Goal: Task Accomplishment & Management: Manage account settings

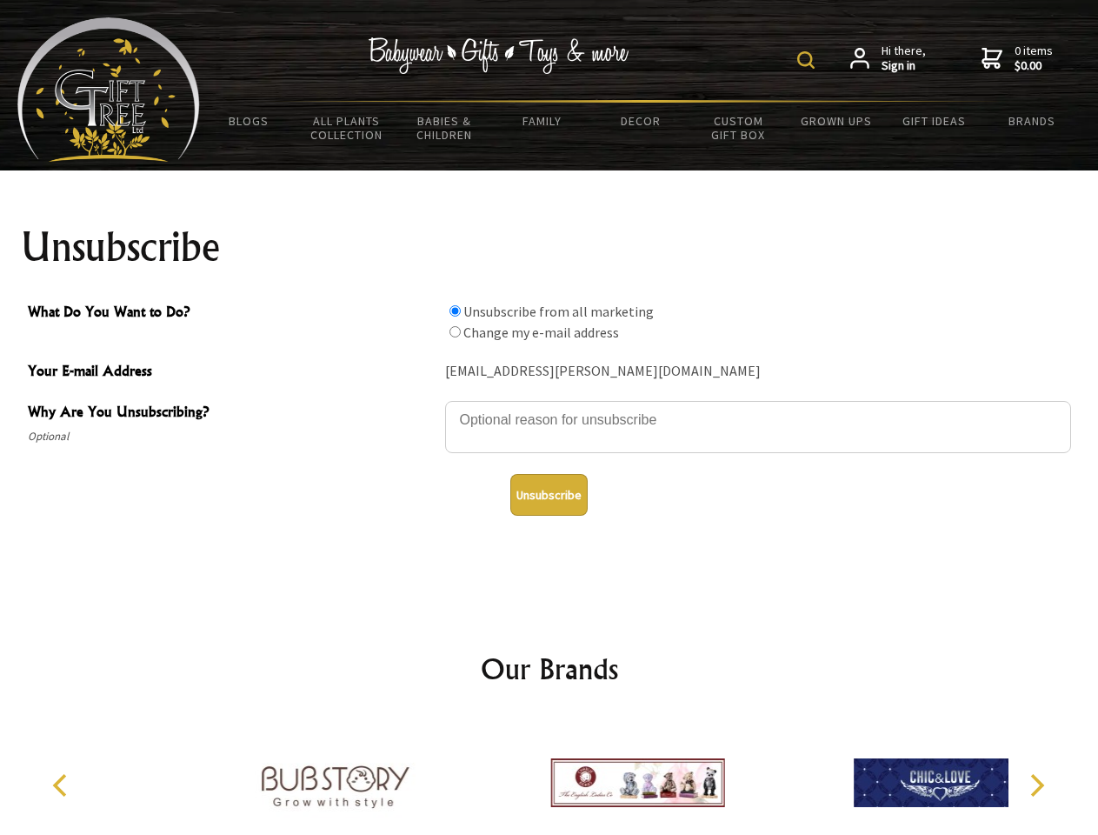
click at [809, 60] on img at bounding box center [805, 59] width 17 height 17
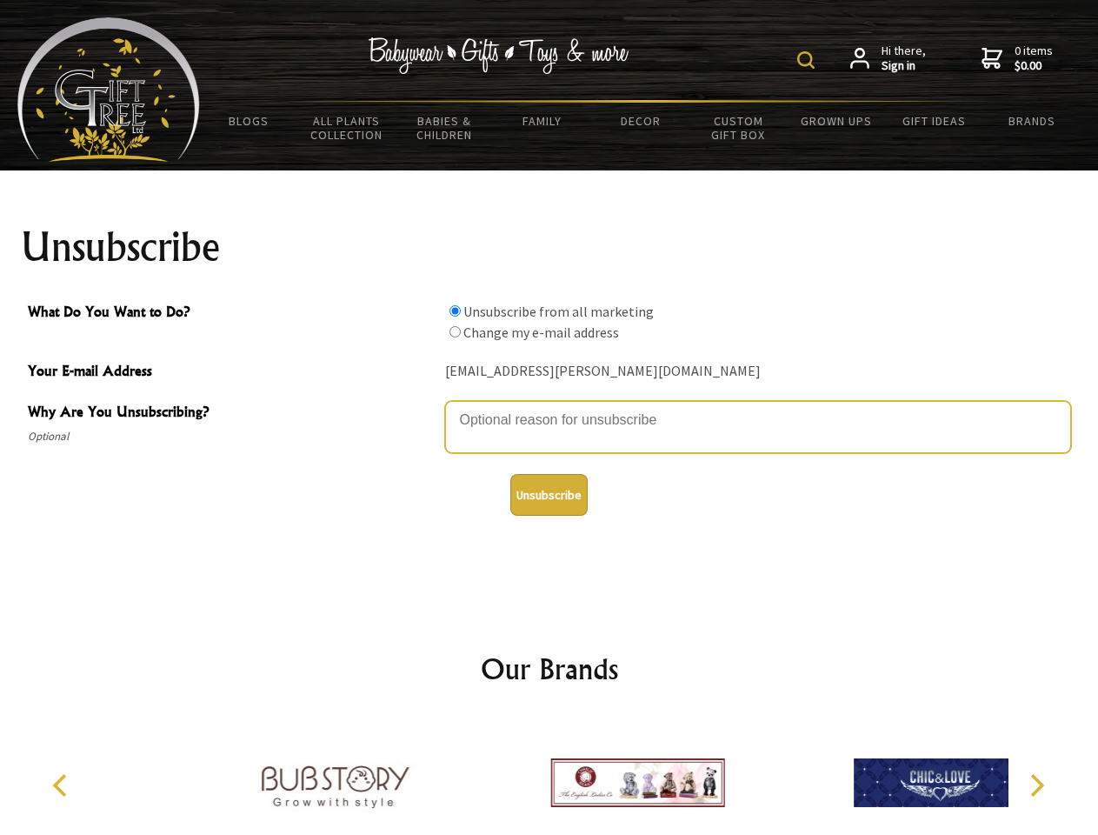
click at [550, 407] on textarea "Why Are You Unsubscribing?" at bounding box center [758, 427] width 626 height 52
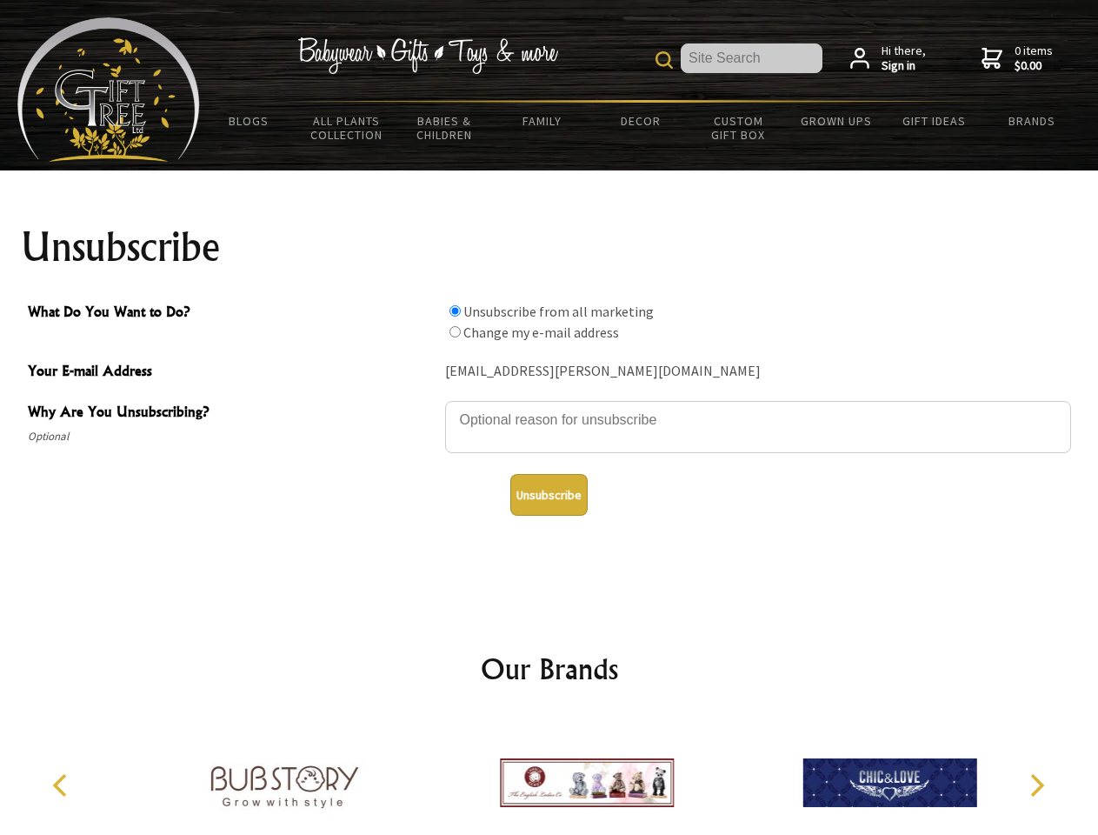
click at [455, 310] on input "What Do You Want to Do?" at bounding box center [455, 310] width 11 height 11
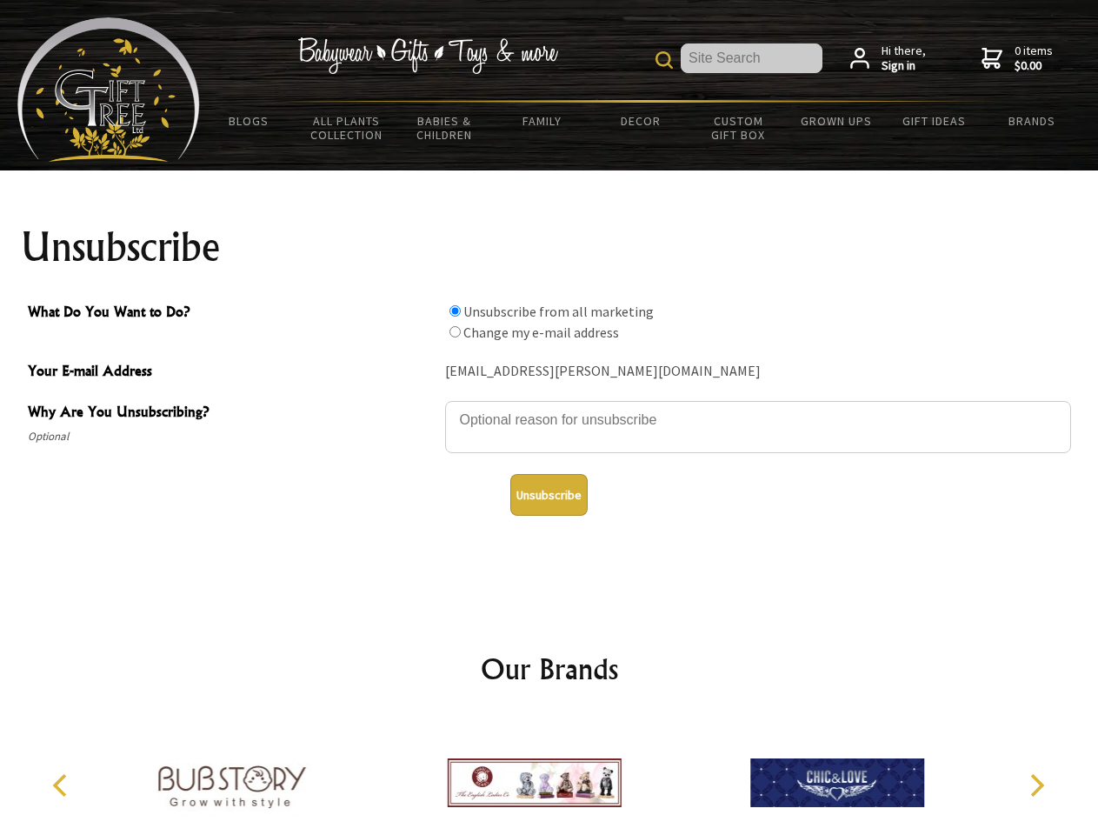
click at [455, 331] on input "What Do You Want to Do?" at bounding box center [455, 331] width 11 height 11
radio input "true"
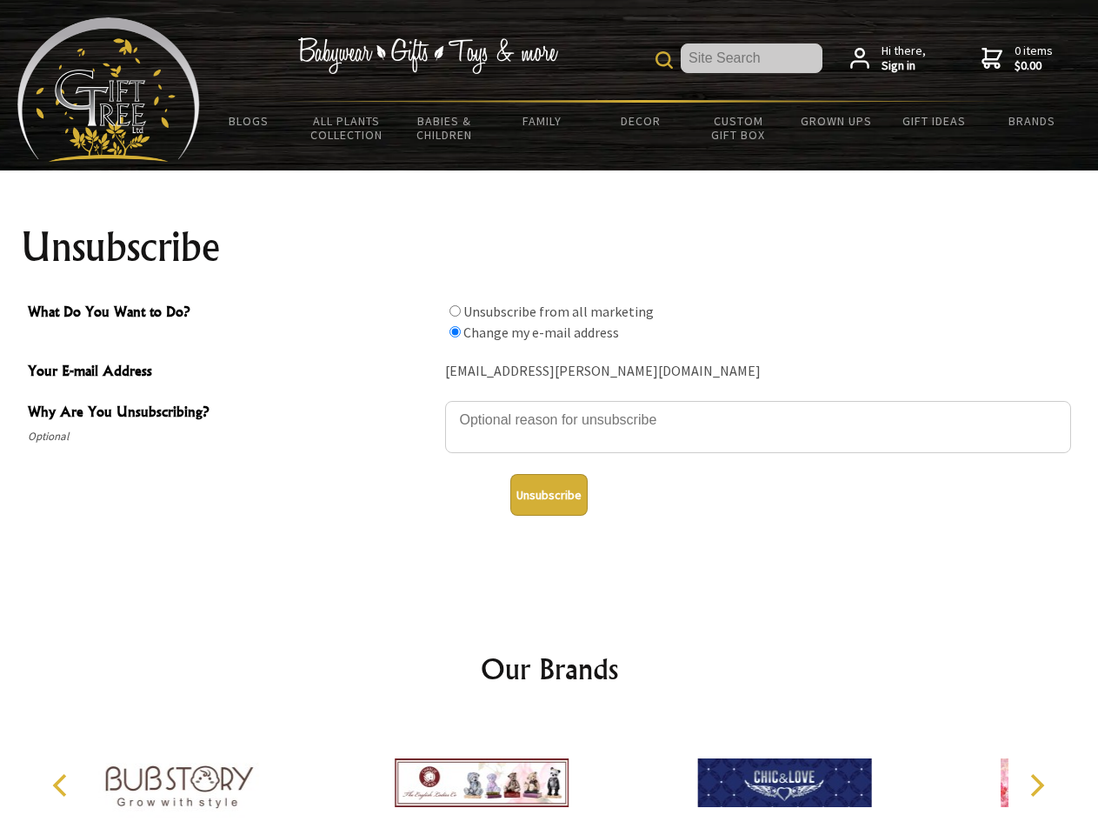
click at [549, 495] on button "Unsubscribe" at bounding box center [548, 495] width 77 height 42
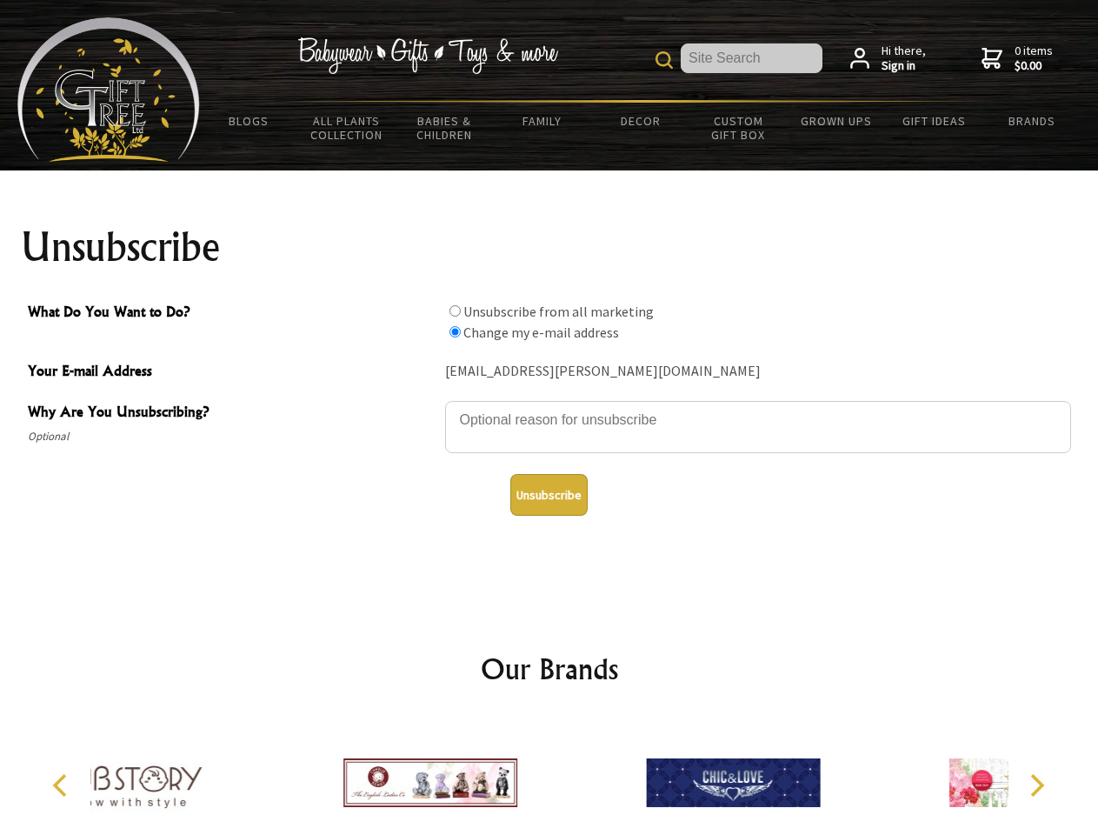
click at [582, 776] on div at bounding box center [733, 785] width 303 height 136
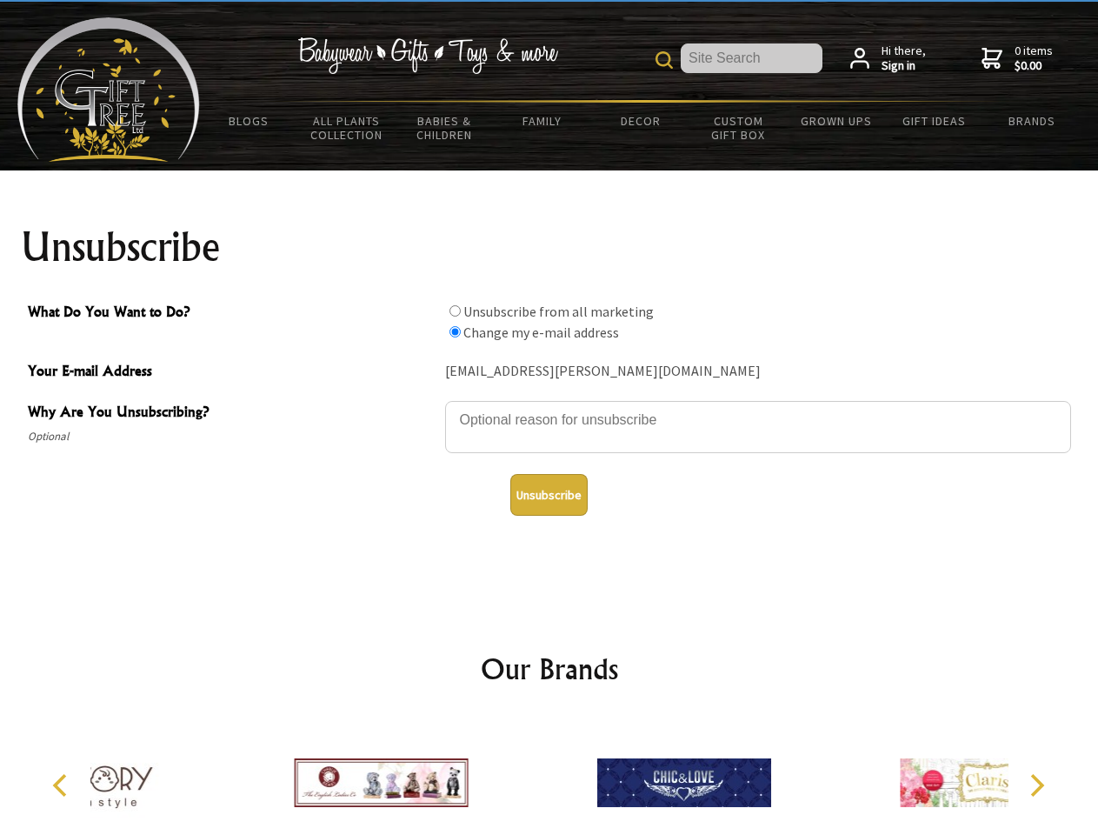
click at [63, 785] on icon "Previous" at bounding box center [61, 785] width 23 height 23
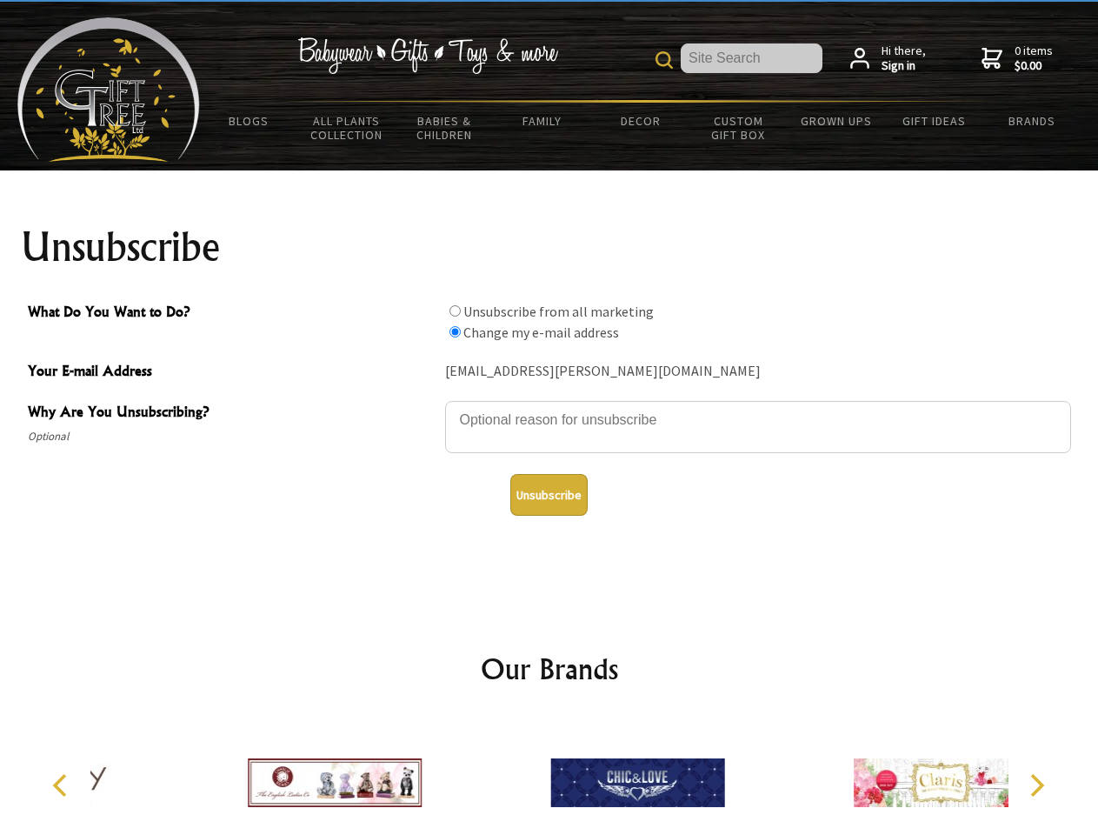
click at [1037, 785] on icon "Next" at bounding box center [1035, 785] width 23 height 23
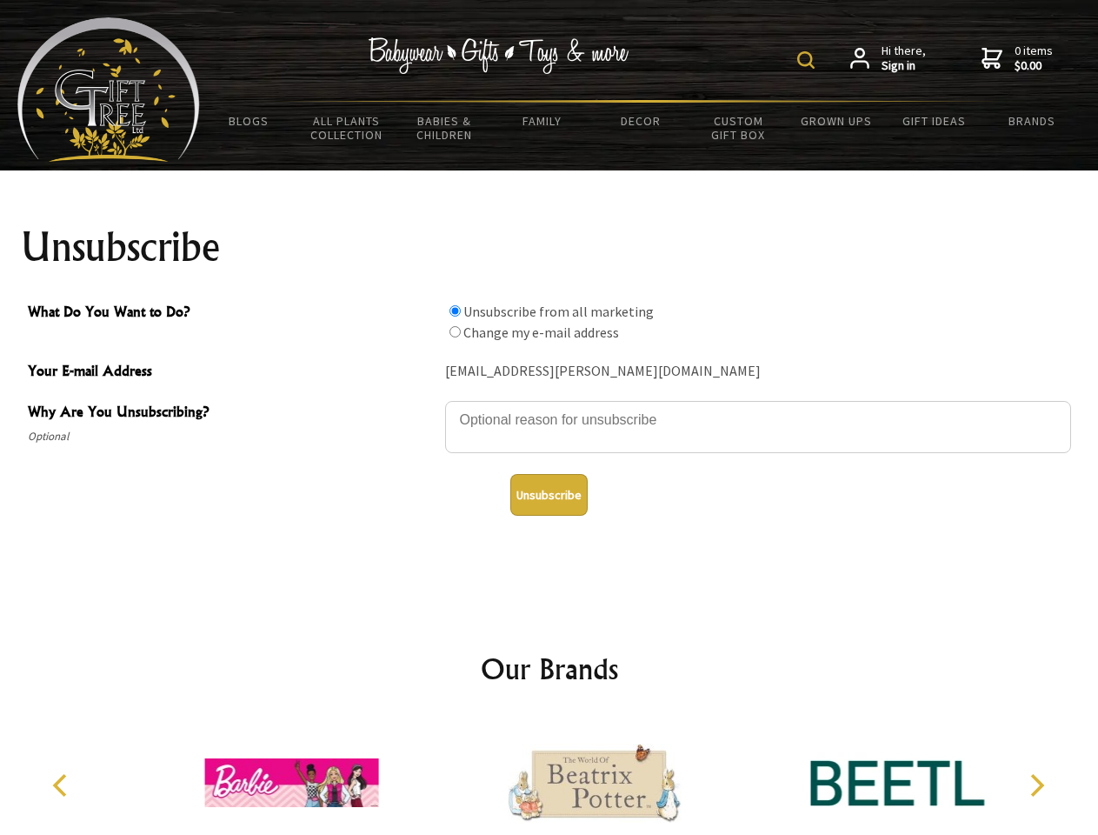
click at [809, 60] on img at bounding box center [805, 59] width 17 height 17
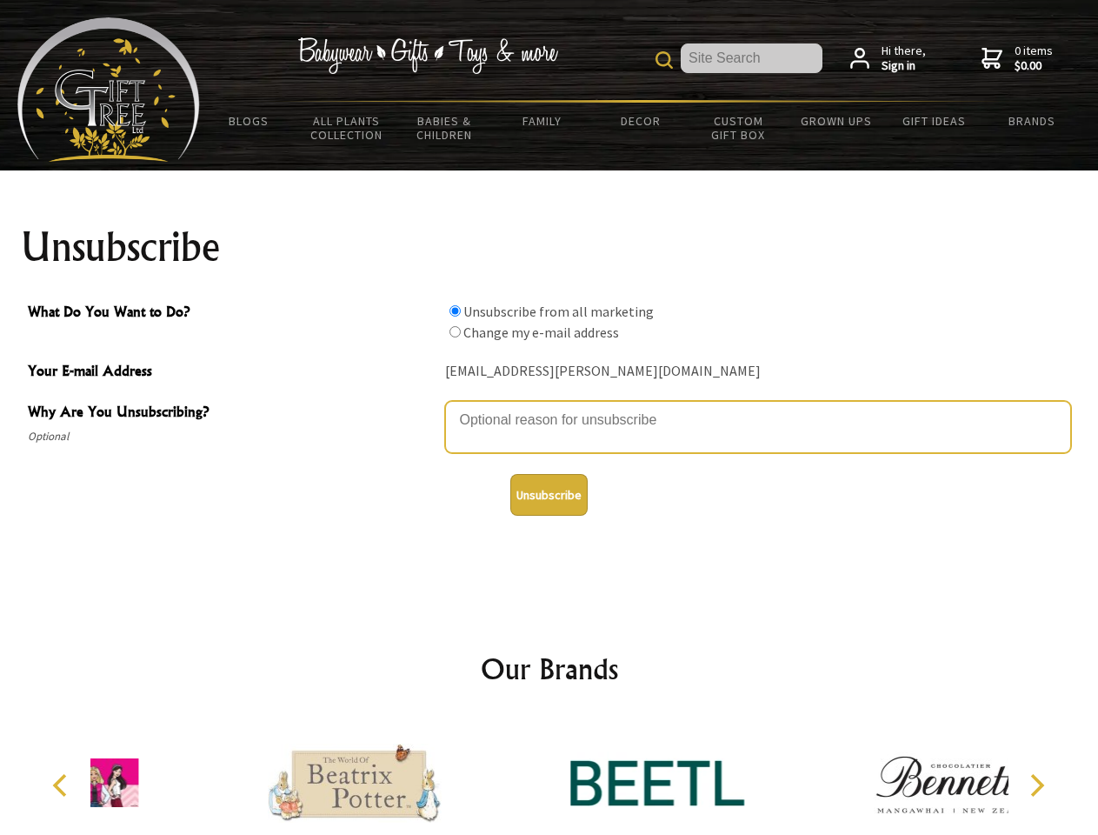
click at [550, 407] on textarea "Why Are You Unsubscribing?" at bounding box center [758, 427] width 626 height 52
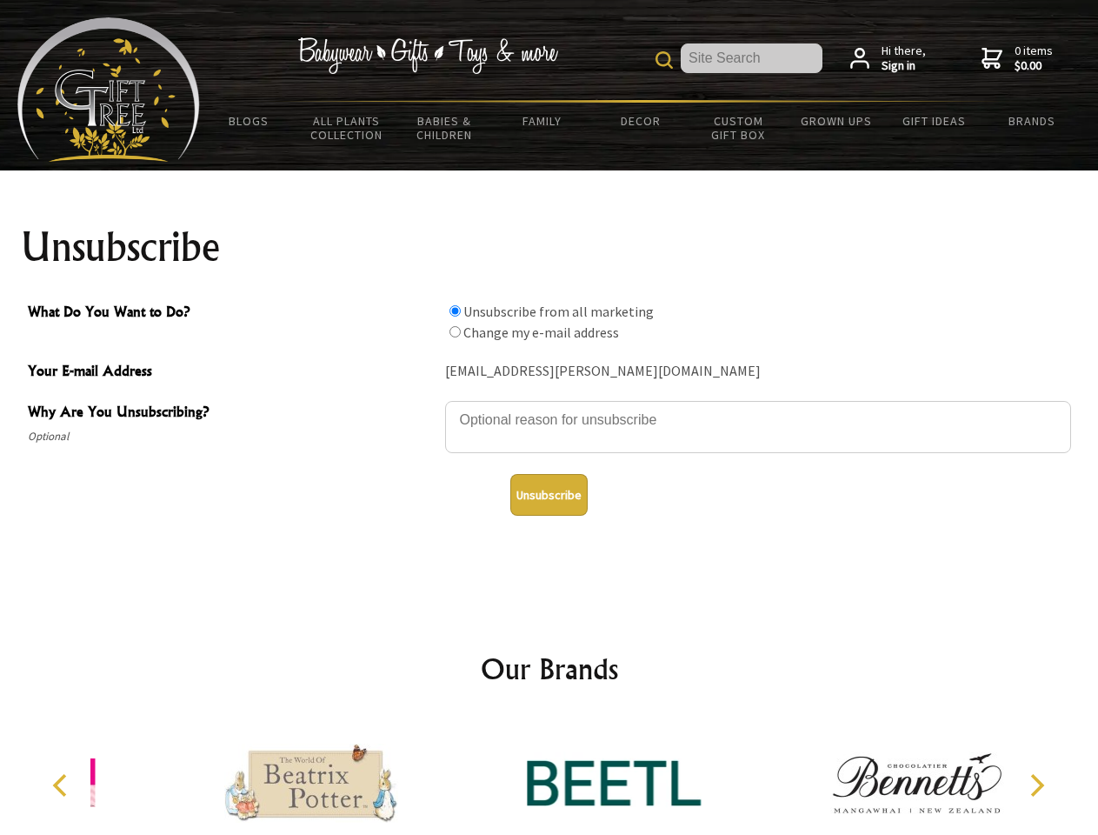
click at [455, 310] on input "What Do You Want to Do?" at bounding box center [455, 310] width 11 height 11
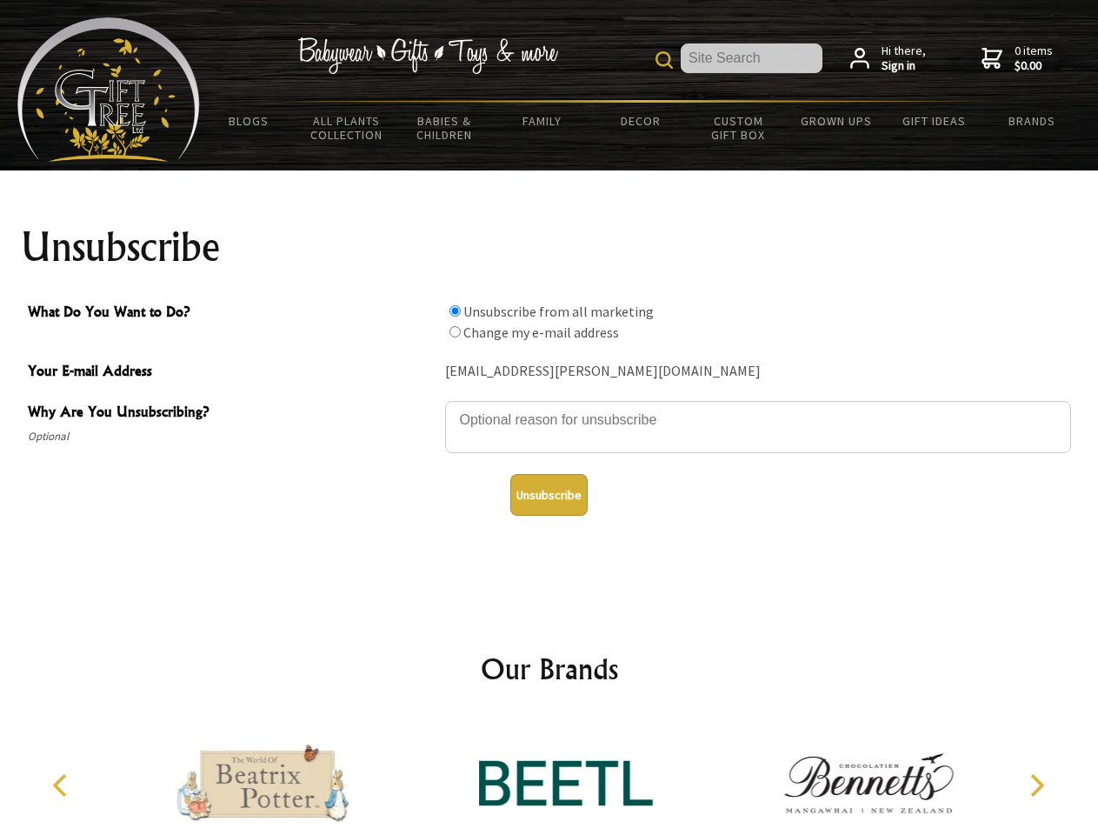
click at [455, 331] on input "What Do You Want to Do?" at bounding box center [455, 331] width 11 height 11
radio input "true"
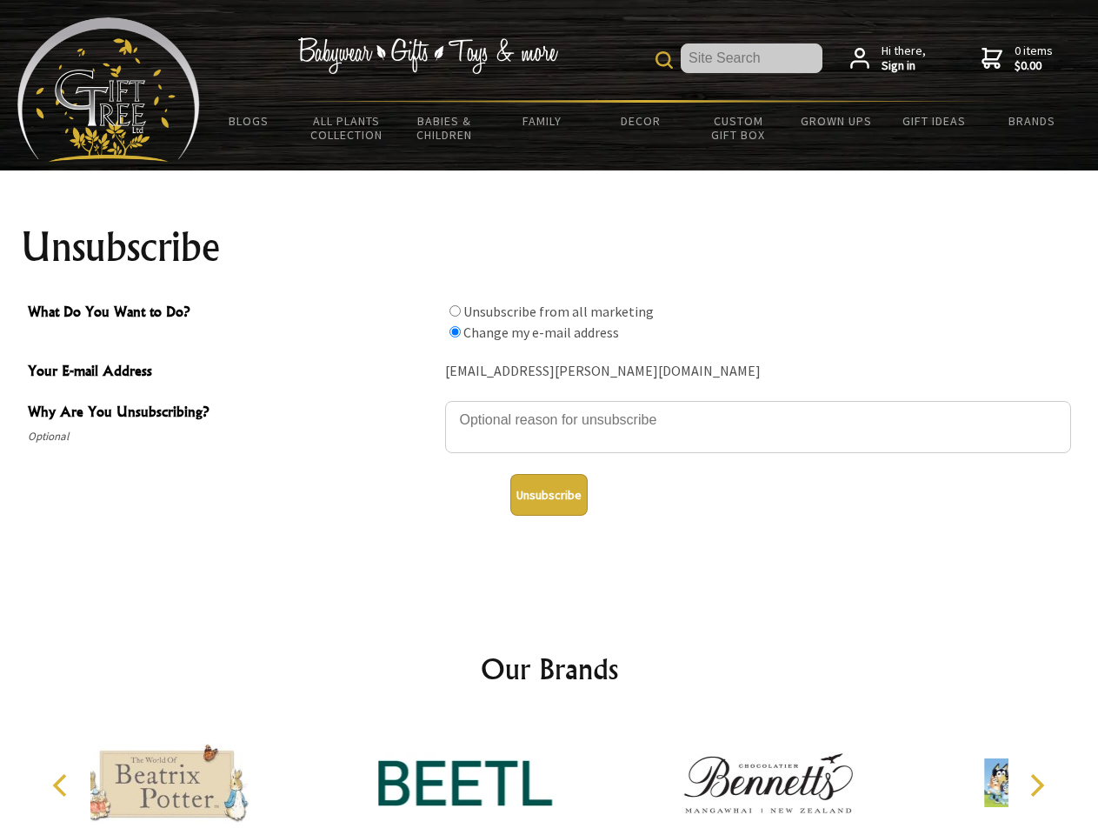
click at [549, 495] on button "Unsubscribe" at bounding box center [548, 495] width 77 height 42
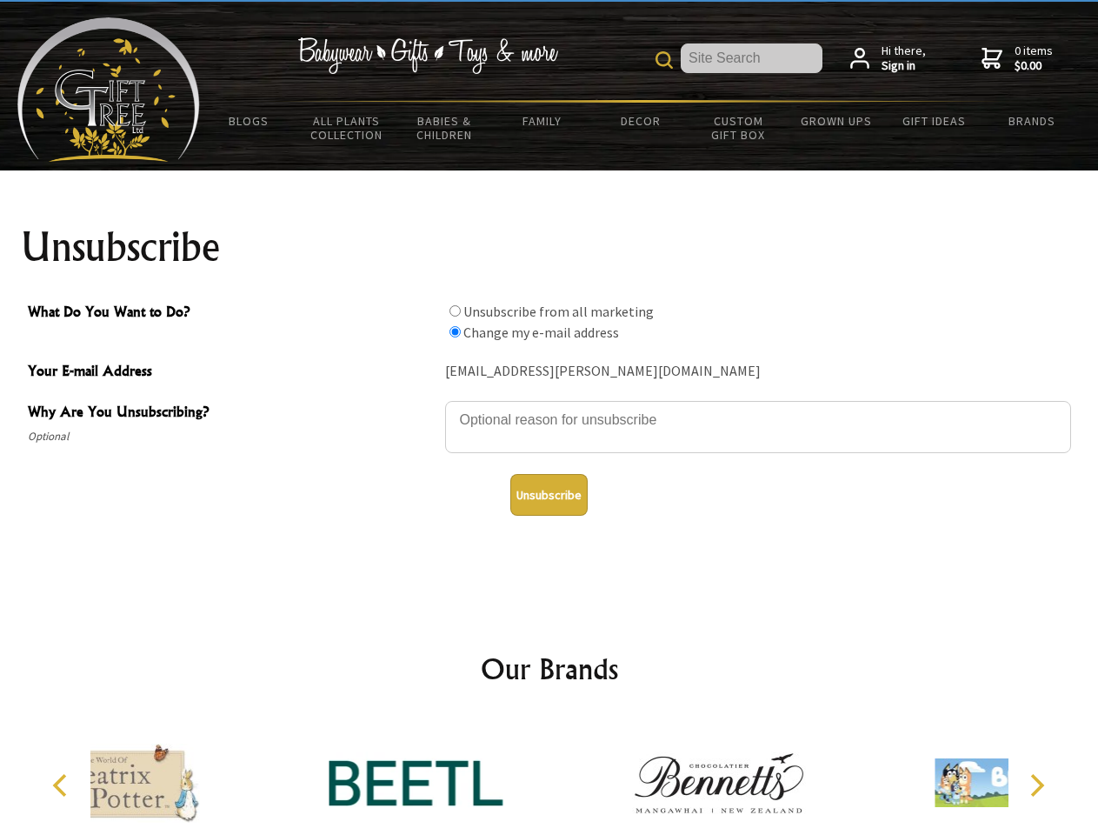
click at [63, 785] on icon "Previous" at bounding box center [61, 785] width 23 height 23
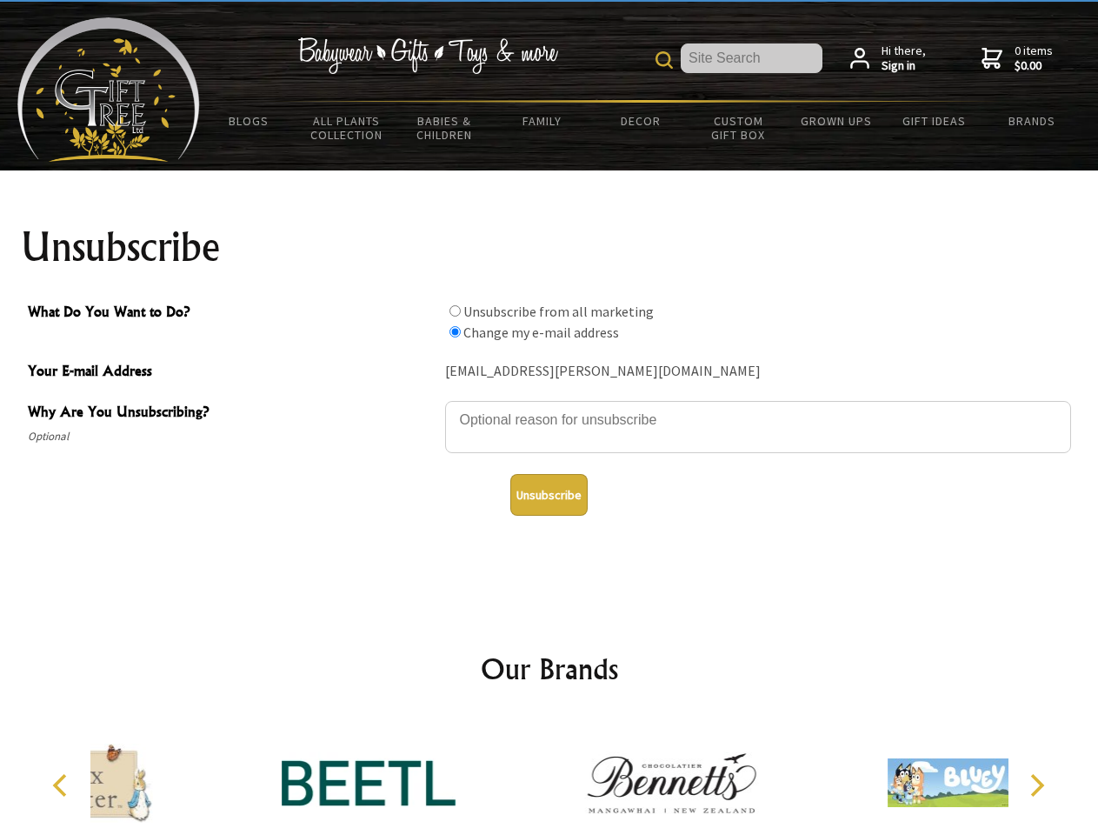
click at [1037, 785] on icon "Next" at bounding box center [1035, 785] width 23 height 23
